Goal: Task Accomplishment & Management: Use online tool/utility

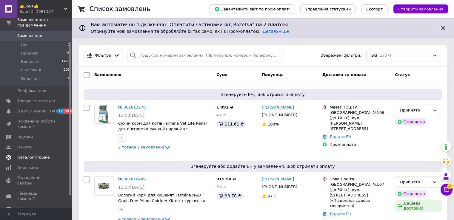
click at [42, 155] on span "Каталог ProSale" at bounding box center [33, 157] width 32 height 5
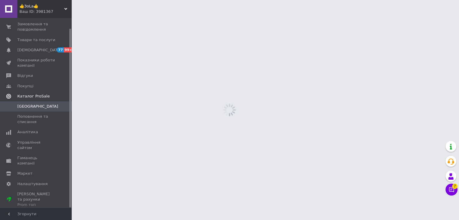
scroll to position [11, 0]
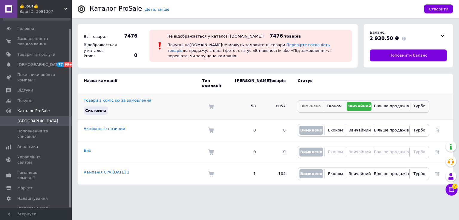
click at [312, 104] on span "Вимкнено" at bounding box center [310, 106] width 20 height 4
click at [355, 104] on span "Звичайний" at bounding box center [360, 106] width 22 height 4
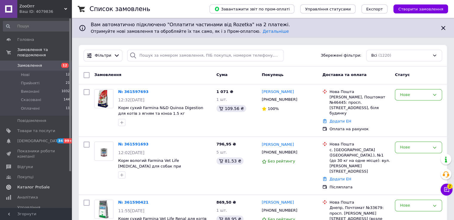
click at [36, 185] on span "Каталог ProSale" at bounding box center [33, 187] width 32 height 5
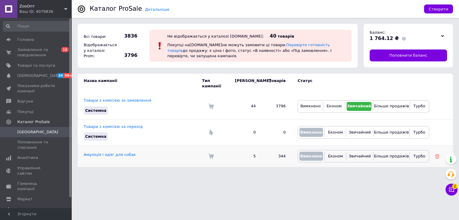
click at [437, 155] on icon at bounding box center [437, 157] width 4 height 4
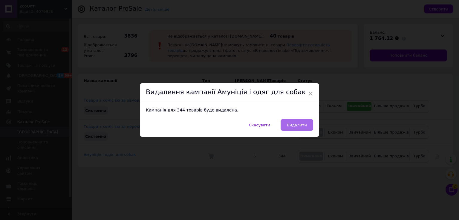
click at [297, 125] on span "Видалити" at bounding box center [297, 125] width 20 height 4
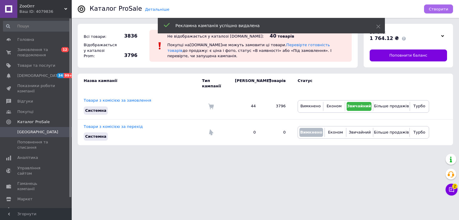
click at [444, 10] on span "Створити" at bounding box center [438, 9] width 19 height 4
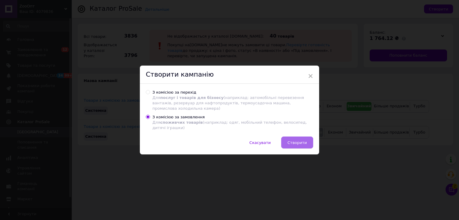
click at [308, 142] on button "Створити" at bounding box center [297, 143] width 32 height 12
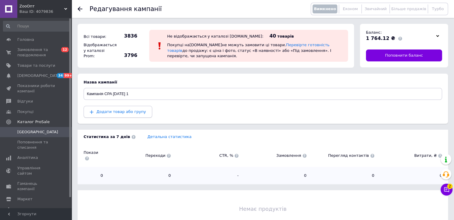
click at [135, 115] on button "Додати товар або групу" at bounding box center [118, 112] width 69 height 12
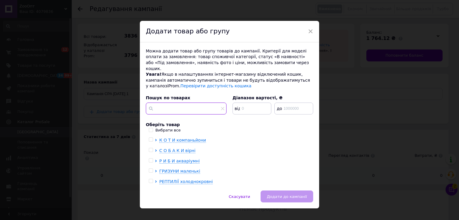
click at [180, 104] on input "text" at bounding box center [186, 109] width 81 height 12
paste input "a71448"
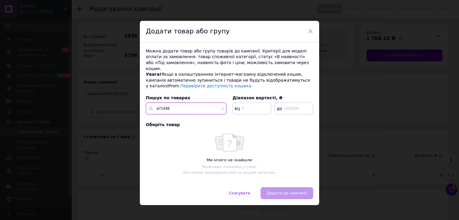
click at [158, 103] on input "a71448" at bounding box center [186, 109] width 81 height 12
type input "71448"
click at [171, 107] on input "71448" at bounding box center [186, 109] width 81 height 12
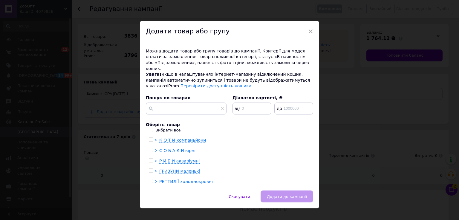
click at [311, 28] on span "×" at bounding box center [310, 31] width 5 height 10
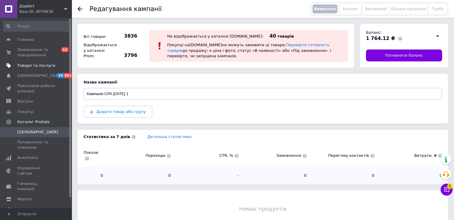
click at [50, 67] on span "Товари та послуги" at bounding box center [36, 65] width 38 height 5
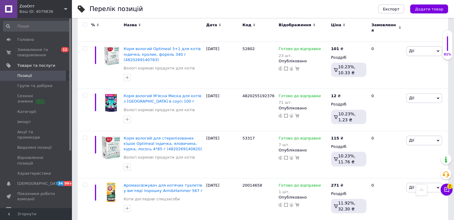
scroll to position [149, 0]
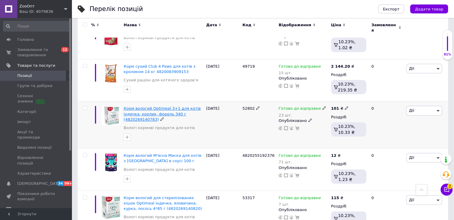
click at [163, 106] on span "Корм вологий Optimeal 3+1 для котів індичка, кролик, форель 340 г (482026914078…" at bounding box center [162, 113] width 77 height 15
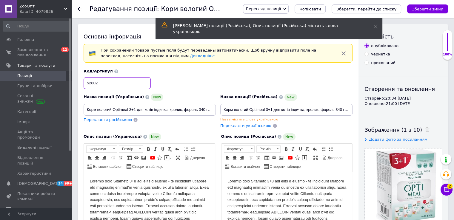
click at [121, 85] on input "52802" at bounding box center [117, 83] width 67 height 12
drag, startPoint x: 286, startPoint y: 219, endPoint x: 290, endPoint y: 219, distance: 3.3
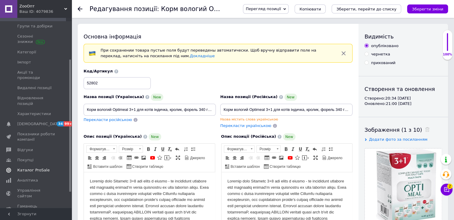
click at [57, 168] on span at bounding box center [63, 170] width 16 height 5
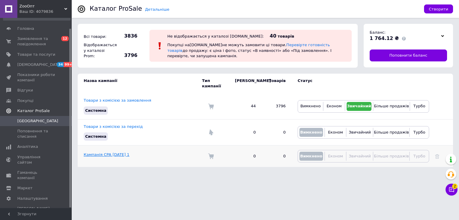
click at [119, 153] on link "Кампанія CPA [DATE] 1" at bounding box center [107, 155] width 46 height 4
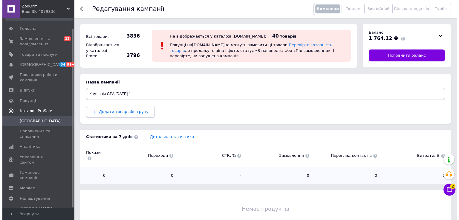
scroll to position [23, 0]
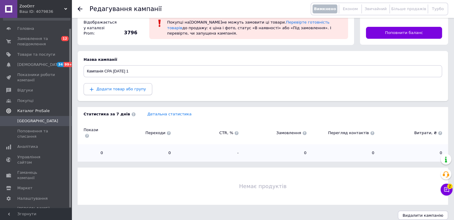
click at [121, 87] on span "Додати товар або групу" at bounding box center [121, 89] width 50 height 4
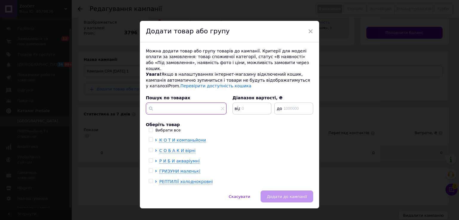
click at [181, 105] on input "text" at bounding box center [186, 109] width 81 height 12
click at [195, 108] on input "text" at bounding box center [186, 109] width 81 height 12
paste input "XXXСухой корм ACANA INDOOR ENTREE CAT 340g a71448 Acana"
type input "XXXСухой корм ACANA INDOOR ENTREE CAT 340g a71448 Acana"
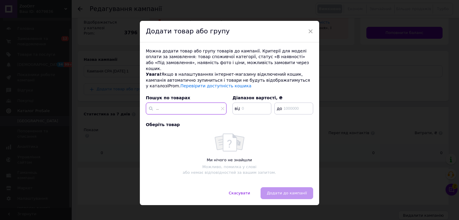
scroll to position [0, 0]
drag, startPoint x: 189, startPoint y: 104, endPoint x: 66, endPoint y: 103, distance: 123.4
click at [66, 103] on div "× Додати товар або групу Можна додати товар або групу товарів до кампанії. Крит…" at bounding box center [229, 110] width 459 height 220
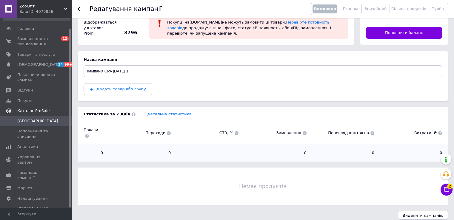
click at [124, 94] on button "Додати товар або групу" at bounding box center [118, 89] width 69 height 12
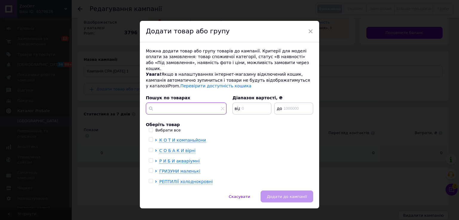
click at [168, 104] on input "text" at bounding box center [186, 109] width 81 height 12
paste input "XXXСухой корм ACANA INDOOR ENTREE CAT 340g a71448 Acana"
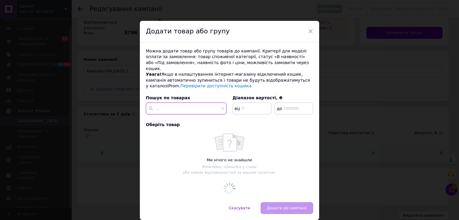
drag, startPoint x: 155, startPoint y: 102, endPoint x: 149, endPoint y: 102, distance: 6.0
click at [149, 103] on div "XXXСухой корм ACANA INDOOR ENTREE CAT 340g a71448 Acana" at bounding box center [186, 109] width 81 height 12
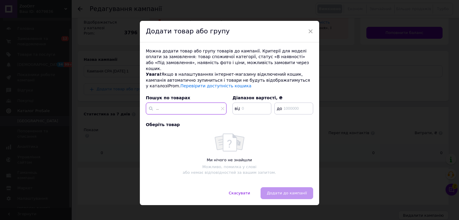
scroll to position [0, 0]
click at [158, 103] on input "XXXСухой корм ACANA INDOOR ENTREE CAT 340g a71448 Acana" at bounding box center [186, 109] width 81 height 12
click at [164, 103] on input "XXXСухой корм ACANA INDOOR ENTREE CAT 340g a71448 Acana" at bounding box center [186, 109] width 81 height 12
drag, startPoint x: 164, startPoint y: 102, endPoint x: 155, endPoint y: 103, distance: 8.4
click at [155, 103] on input "XXXСухой корм ACANA INDOOR ENTREE CAT 340g a71448 Acana" at bounding box center [186, 109] width 81 height 12
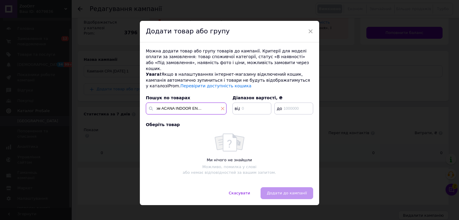
scroll to position [0, 50]
drag, startPoint x: 212, startPoint y: 104, endPoint x: 220, endPoint y: 104, distance: 7.8
click at [220, 104] on div "Сухой корм ACANA INDOOR ENTREE CAT 340g a71448 Acana" at bounding box center [186, 109] width 81 height 12
click at [194, 104] on input "Сухой корм ACANA INDOOR ENTREE CAT 340g a71448 Acana" at bounding box center [186, 109] width 81 height 12
drag, startPoint x: 184, startPoint y: 103, endPoint x: 219, endPoint y: 103, distance: 34.9
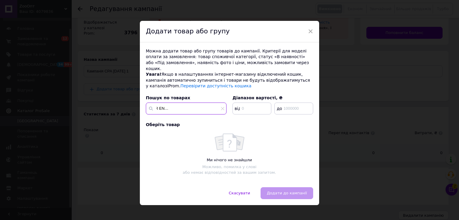
click at [219, 103] on input "Сухой корм ACANA INDOOR ENTREE CAT 340g a71448 Acana" at bounding box center [186, 109] width 81 height 12
type input "Сухой корм ACANA INDOOR ENTREE CAT"
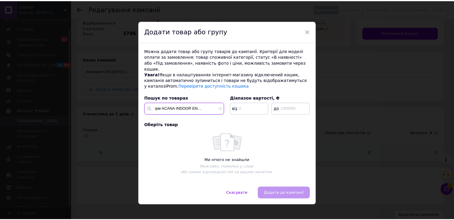
scroll to position [0, 0]
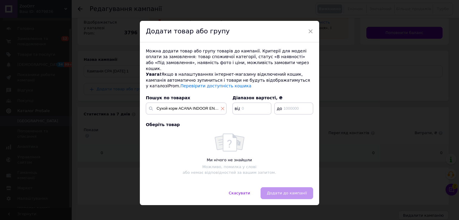
click at [221, 107] on icon at bounding box center [223, 109] width 4 height 4
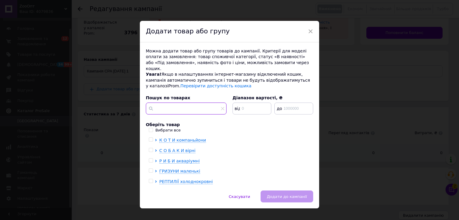
click at [165, 103] on input "text" at bounding box center [186, 109] width 81 height 12
paste input "20017791"
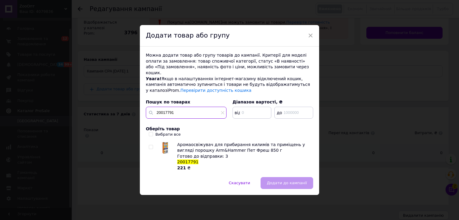
type input "20017791"
click at [150, 145] on input "checkbox" at bounding box center [151, 147] width 4 height 4
checkbox input "true"
click at [186, 113] on input "20017791" at bounding box center [186, 113] width 81 height 12
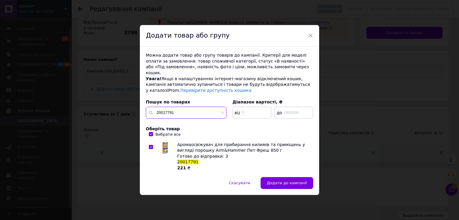
click at [186, 113] on input "20017791" at bounding box center [186, 113] width 81 height 12
paste input "58457"
type input "58457"
click at [192, 111] on input "58457" at bounding box center [186, 113] width 81 height 12
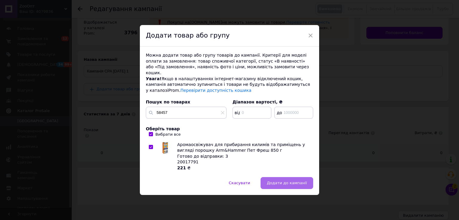
click at [303, 184] on button "Додати до кампанії" at bounding box center [286, 183] width 53 height 12
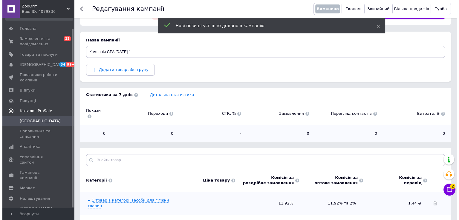
scroll to position [102, 0]
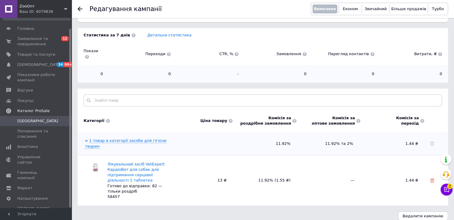
click at [432, 179] on use at bounding box center [432, 181] width 4 height 4
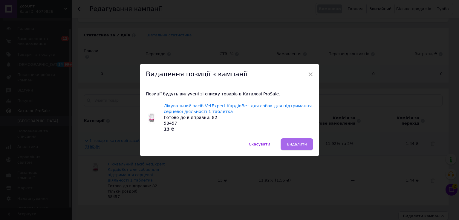
click at [302, 149] on button "Видалити" at bounding box center [296, 145] width 33 height 12
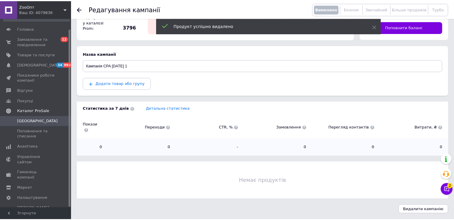
scroll to position [23, 0]
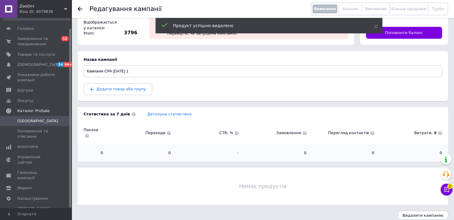
click at [79, 7] on icon at bounding box center [80, 9] width 5 height 5
